Goal: Book appointment/travel/reservation

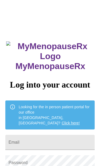
click at [74, 134] on input "Email" at bounding box center [50, 141] width 90 height 15
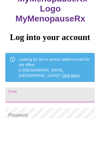
type input "A"
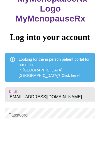
type input "[EMAIL_ADDRESS][DOMAIN_NAME]"
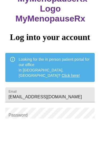
scroll to position [47, 0]
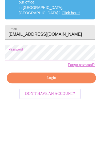
click at [86, 138] on span "Login" at bounding box center [51, 141] width 77 height 7
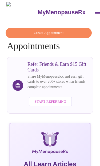
click at [95, 11] on icon "open drawer" at bounding box center [98, 12] width 6 height 6
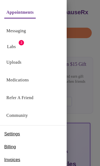
click at [82, 62] on div at bounding box center [50, 83] width 100 height 166
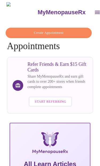
click at [77, 31] on span "Create Appointment" at bounding box center [49, 33] width 74 height 6
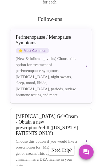
scroll to position [86, 0]
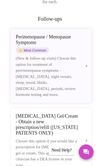
click at [66, 65] on div "(New & follow-up visits) Choose this option for treatment of peri/menopause sym…" at bounding box center [47, 76] width 62 height 42
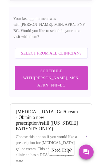
scroll to position [188, 0]
click at [79, 67] on span "Schedule with [PERSON_NAME], MSN, APRN, FNP-BC" at bounding box center [51, 77] width 63 height 21
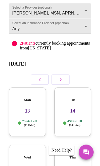
scroll to position [35, 0]
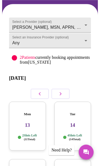
click at [63, 93] on icon "button" at bounding box center [61, 93] width 6 height 6
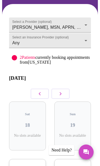
click at [63, 92] on icon "button" at bounding box center [61, 93] width 6 height 6
click at [64, 91] on button "button" at bounding box center [61, 93] width 18 height 10
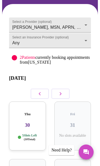
click at [65, 91] on button "button" at bounding box center [61, 93] width 18 height 10
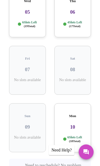
scroll to position [148, 0]
click at [77, 123] on h3 "10" at bounding box center [73, 126] width 28 height 6
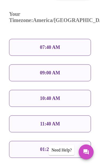
scroll to position [328, 0]
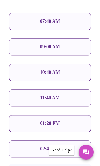
click at [74, 115] on div "01:20 PM" at bounding box center [50, 123] width 82 height 17
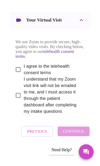
scroll to position [464, 0]
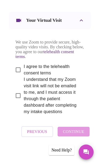
click at [19, 75] on input "I agree to the telehealth consent terms" at bounding box center [18, 69] width 11 height 11
checkbox input "true"
click at [16, 101] on input "I understand that my Zoom visit link will not be emailed to me, and I must acce…" at bounding box center [18, 95] width 11 height 11
checkbox input "true"
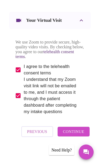
click at [81, 135] on span "Continue" at bounding box center [73, 131] width 21 height 7
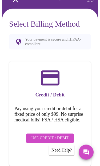
scroll to position [29, 0]
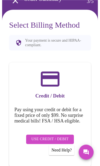
click at [63, 136] on span "Use Credit / Debit" at bounding box center [50, 139] width 37 height 7
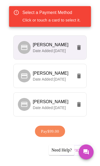
scroll to position [97, 0]
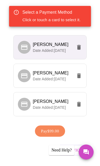
click at [46, 73] on span "[PERSON_NAME]" at bounding box center [51, 72] width 36 height 5
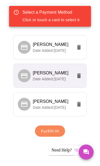
click at [55, 129] on span "Pay $99.00" at bounding box center [50, 130] width 18 height 7
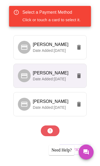
click at [59, 100] on span "[PERSON_NAME]" at bounding box center [51, 101] width 36 height 5
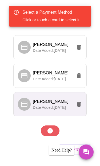
click at [51, 129] on div at bounding box center [50, 130] width 82 height 16
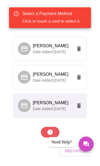
scroll to position [88, 0]
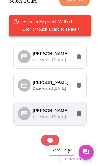
click at [58, 107] on span "[PERSON_NAME]" at bounding box center [53, 110] width 40 height 6
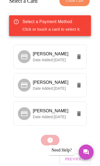
click at [51, 114] on span "Date Added: [DATE]" at bounding box center [49, 116] width 33 height 4
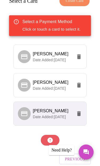
click at [52, 139] on div at bounding box center [50, 140] width 82 height 16
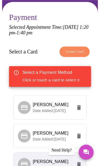
scroll to position [37, 0]
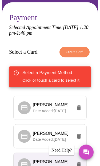
click at [84, 51] on span "Create Card" at bounding box center [75, 52] width 18 height 6
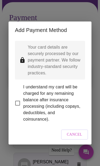
click at [18, 101] on input "I understand my card will be charged for any remaining balance after insurance …" at bounding box center [17, 102] width 11 height 11
checkbox input "true"
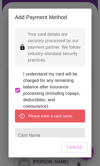
click at [81, 121] on div "Please enter a card name." at bounding box center [50, 115] width 70 height 13
click at [79, 148] on span "Cancel" at bounding box center [75, 147] width 16 height 7
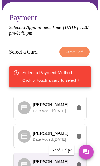
click at [82, 49] on span "Create Card" at bounding box center [75, 52] width 18 height 6
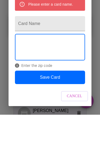
click at [80, 122] on button "Save Card" at bounding box center [50, 128] width 70 height 13
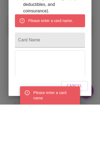
scroll to position [3, 0]
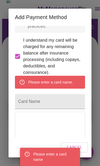
click at [80, 108] on input "Card Name" at bounding box center [50, 101] width 70 height 15
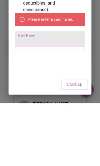
type input "[PERSON_NAME]"
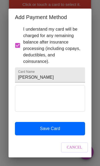
scroll to position [59, 0]
click at [77, 129] on button "Save Card" at bounding box center [50, 128] width 70 height 13
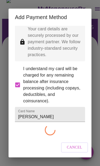
checkbox input "false"
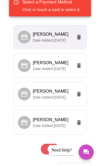
scroll to position [116, 0]
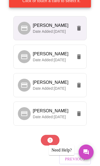
click at [62, 112] on span "[PERSON_NAME]" at bounding box center [53, 110] width 40 height 6
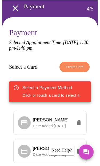
scroll to position [0, 0]
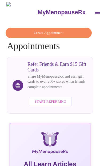
click at [74, 30] on span "Create Appointment" at bounding box center [49, 33] width 74 height 6
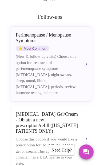
click at [72, 66] on div "(New & follow-up visits) Choose this option for treatment of peri/menopause sym…" at bounding box center [47, 74] width 62 height 42
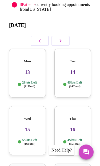
click at [60, 39] on icon "button" at bounding box center [61, 40] width 6 height 6
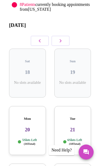
click at [60, 39] on icon "button" at bounding box center [61, 40] width 6 height 6
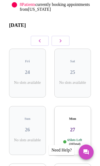
click at [63, 40] on icon "button" at bounding box center [61, 40] width 6 height 6
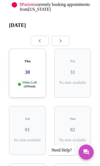
click at [65, 42] on button "button" at bounding box center [61, 41] width 18 height 10
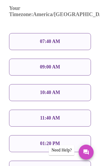
scroll to position [325, 0]
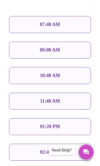
click at [79, 118] on div "01:20 PM" at bounding box center [50, 126] width 82 height 17
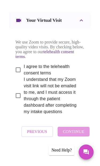
scroll to position [464, 0]
click at [16, 75] on input "I agree to the telehealth consent terms" at bounding box center [18, 69] width 11 height 11
checkbox input "true"
click at [16, 101] on input "I understand that my Zoom visit link will not be emailed to me, and I must acce…" at bounding box center [18, 95] width 11 height 11
checkbox input "true"
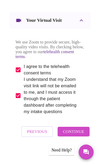
click at [82, 135] on span "Continue" at bounding box center [73, 131] width 21 height 7
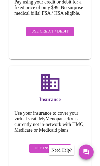
click at [61, 28] on span "Use Credit / Debit" at bounding box center [50, 31] width 37 height 7
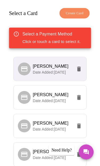
scroll to position [76, 0]
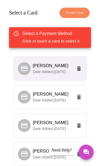
click at [55, 155] on span "Date Added: [DATE]" at bounding box center [49, 157] width 33 height 4
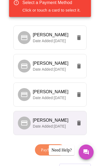
scroll to position [117, 0]
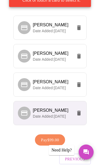
click at [81, 25] on icon "delete" at bounding box center [79, 27] width 4 height 5
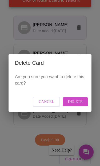
click at [82, 105] on span "Delete" at bounding box center [75, 101] width 15 height 7
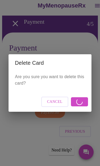
scroll to position [0, 0]
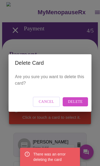
click at [82, 101] on span "Delete" at bounding box center [75, 101] width 15 height 7
click at [48, 100] on span "Cancel" at bounding box center [47, 101] width 16 height 7
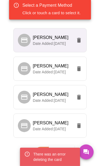
scroll to position [115, 0]
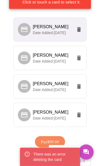
click at [69, 111] on span "[PERSON_NAME]" at bounding box center [53, 112] width 40 height 6
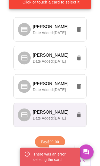
click at [53, 142] on span "Pay $99.00" at bounding box center [50, 141] width 18 height 7
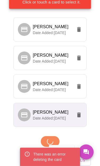
scroll to position [115, 0]
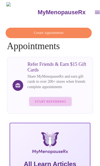
click at [57, 102] on span "Start Referring" at bounding box center [51, 101] width 32 height 6
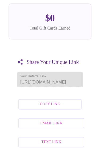
scroll to position [88, 0]
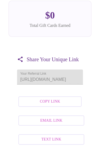
click at [65, 105] on span "Copy Link" at bounding box center [50, 101] width 52 height 7
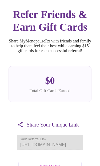
scroll to position [0, 0]
